Goal: Task Accomplishment & Management: Use online tool/utility

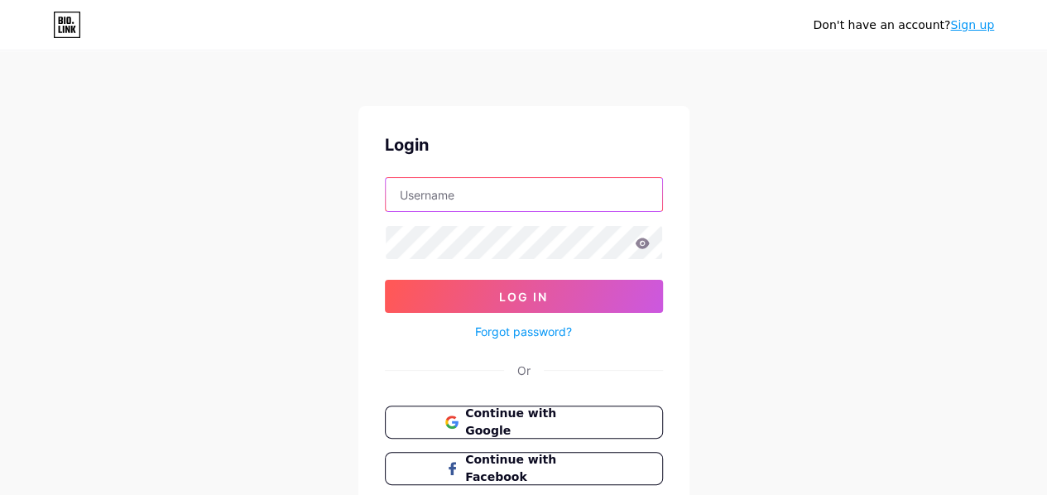
type input "[PERSON_NAME][EMAIL_ADDRESS][PERSON_NAME][DOMAIN_NAME]"
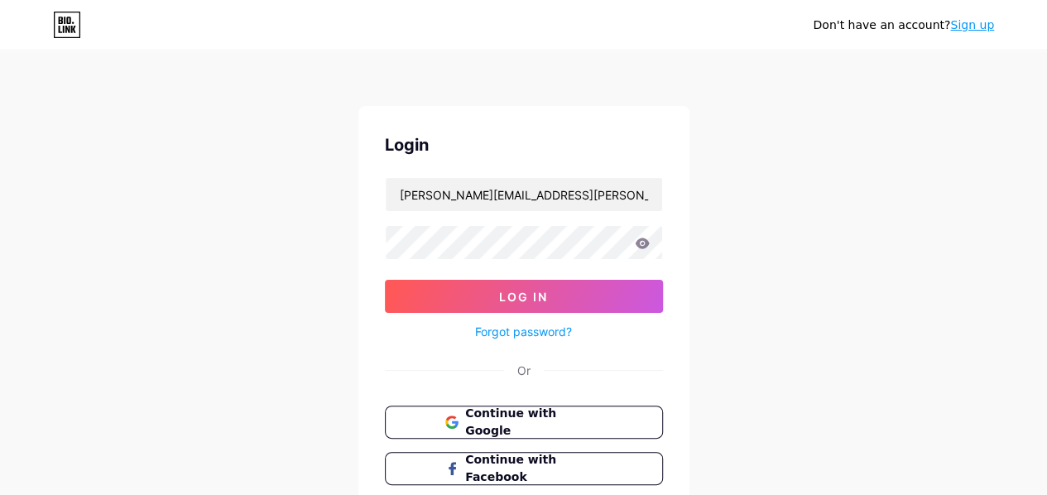
click at [647, 242] on icon at bounding box center [642, 243] width 14 height 11
click at [640, 244] on icon at bounding box center [642, 244] width 15 height 12
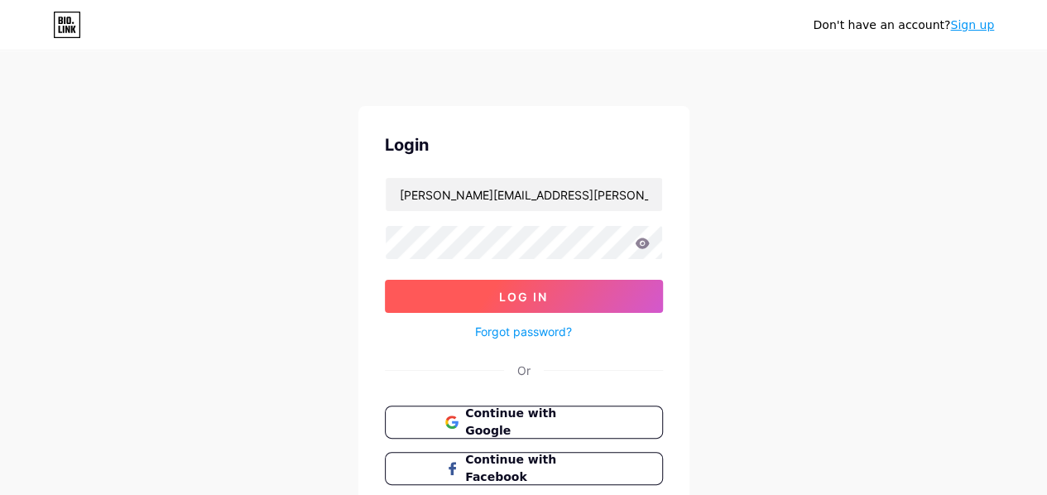
click at [523, 287] on button "Log In" at bounding box center [524, 296] width 278 height 33
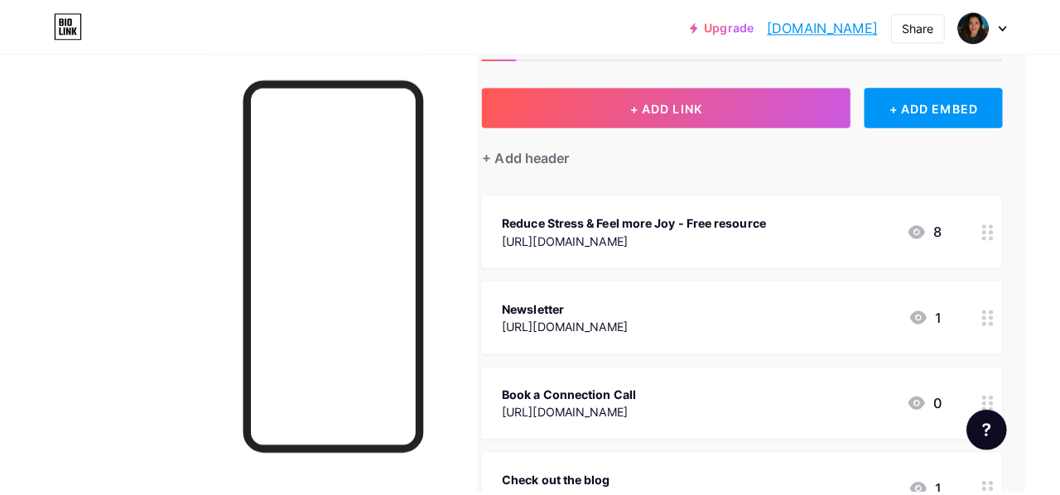
scroll to position [0, 35]
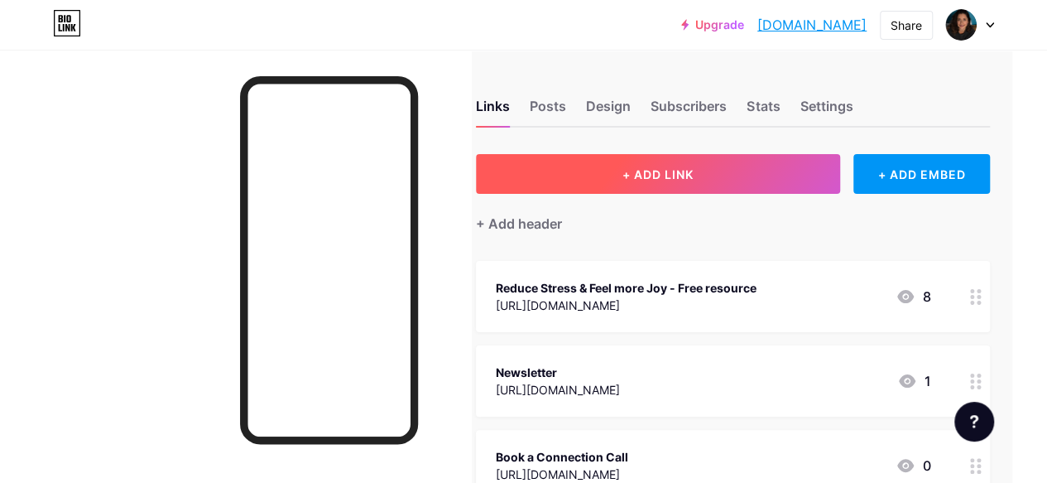
click at [640, 184] on button "+ ADD LINK" at bounding box center [658, 174] width 364 height 40
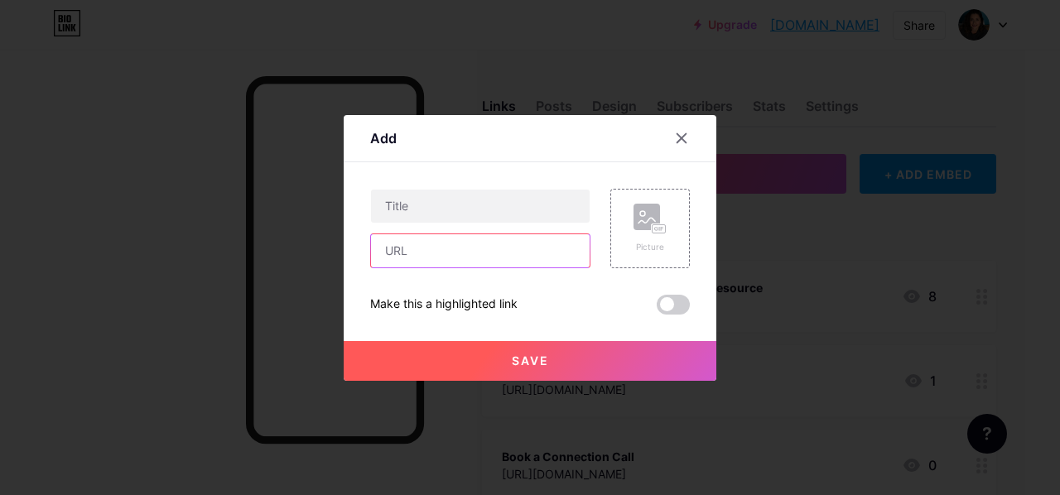
click at [415, 248] on input "text" at bounding box center [480, 250] width 219 height 33
paste input "[URL][DOMAIN_NAME]"
type input "[URL][DOMAIN_NAME]"
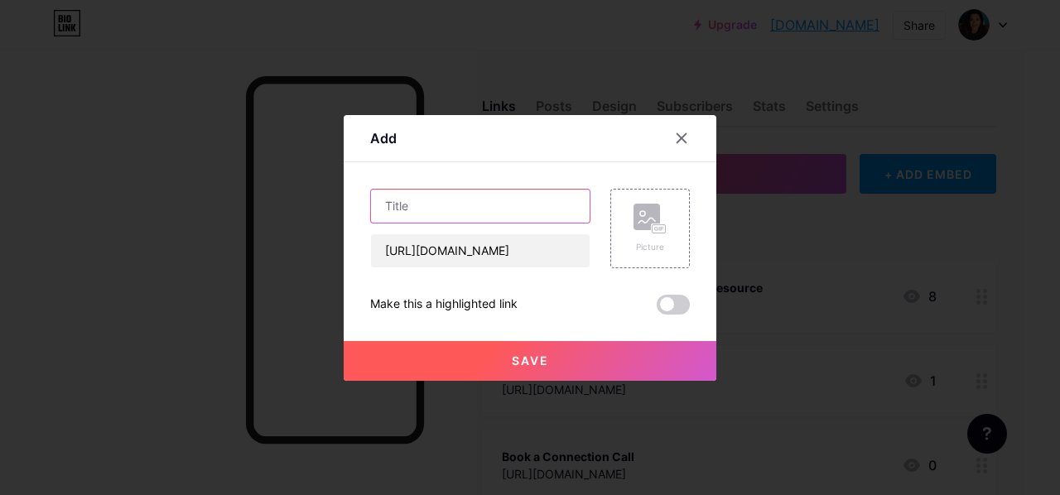
click at [393, 210] on input "text" at bounding box center [480, 206] width 219 height 33
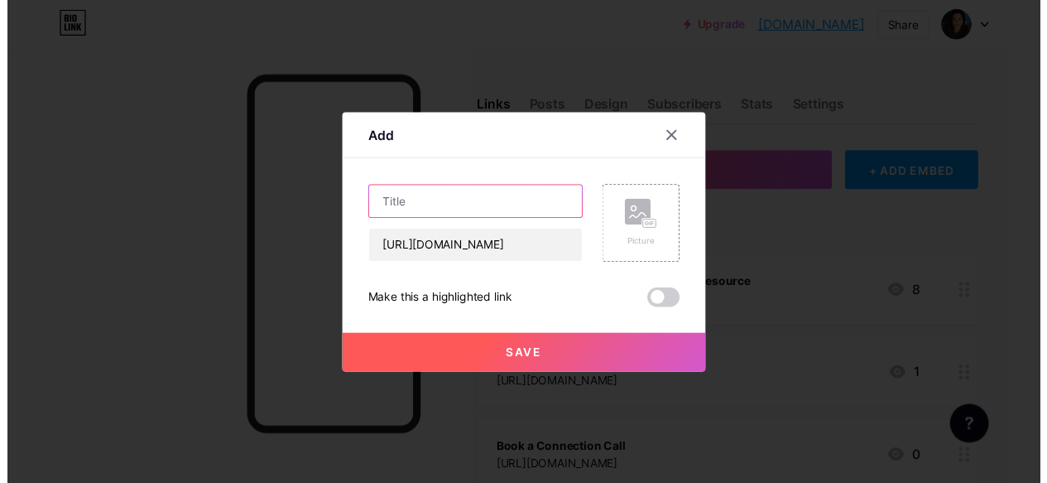
scroll to position [0, 0]
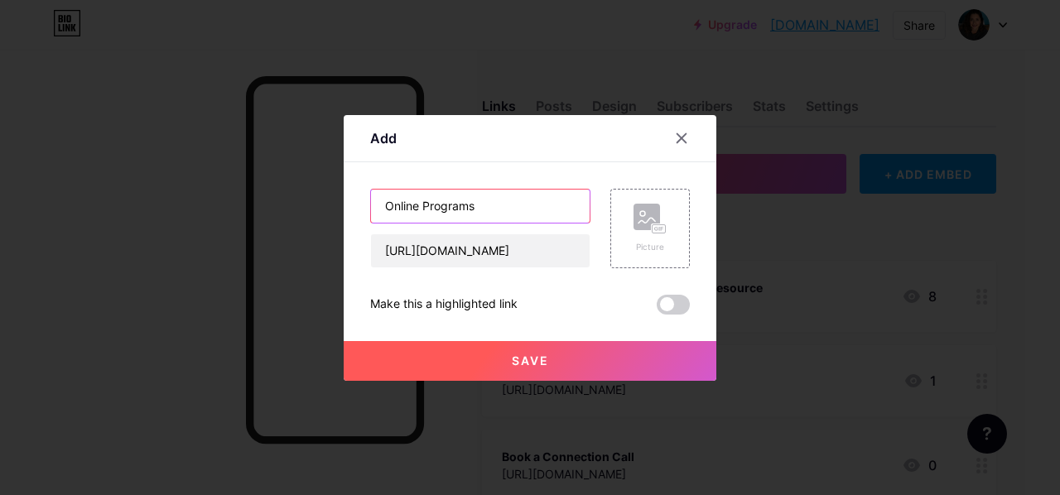
type input "Online Programs"
click at [525, 363] on span "Save" at bounding box center [530, 361] width 37 height 14
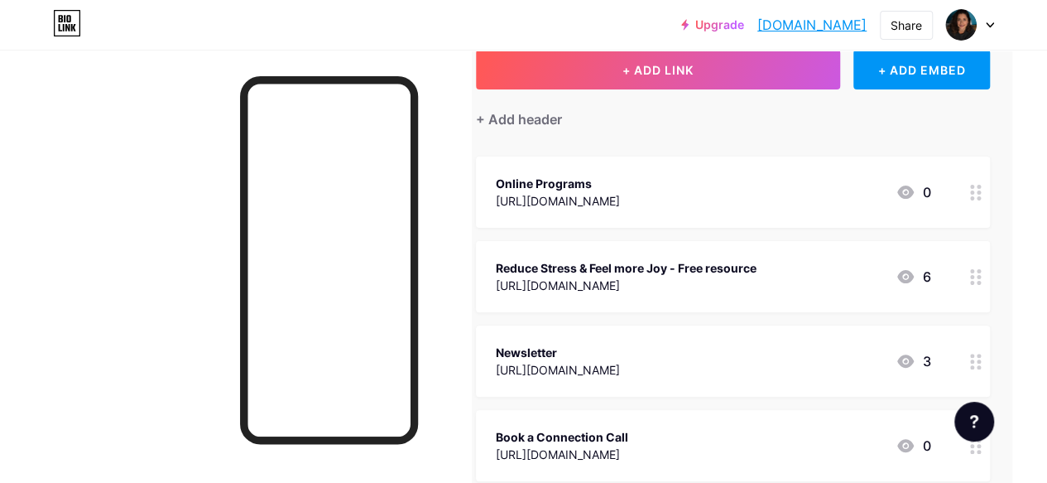
scroll to position [0, 35]
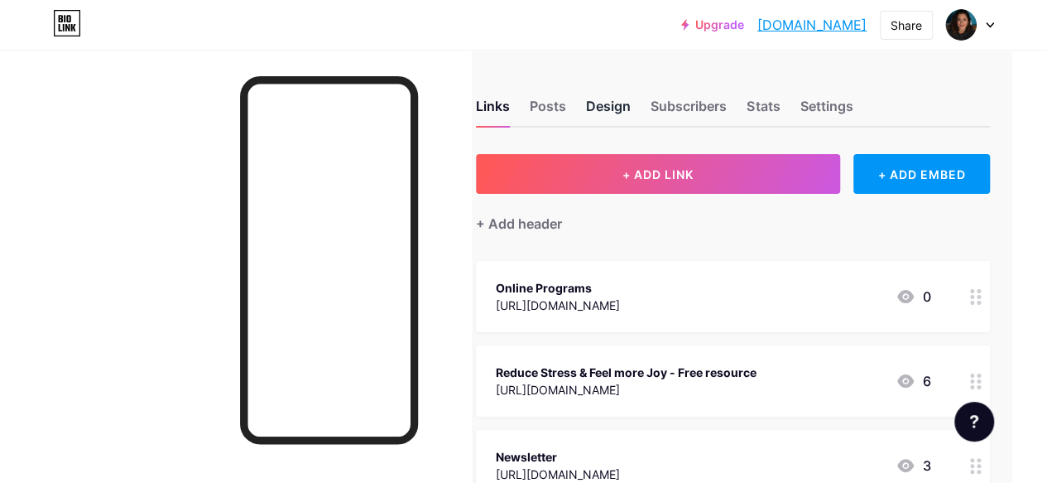
click at [616, 100] on div "Design" at bounding box center [608, 111] width 45 height 30
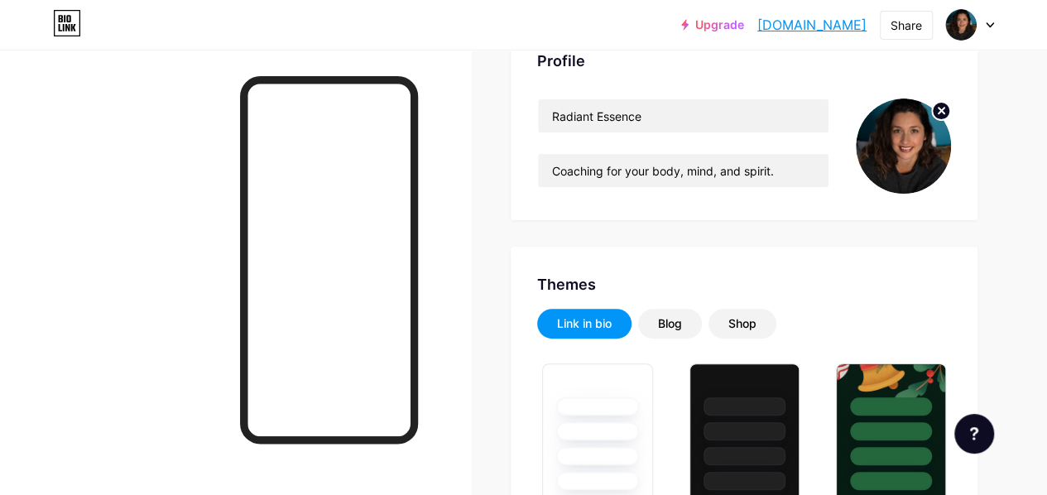
type input "#0e0a48"
type input "#fffdf4"
